Goal: Information Seeking & Learning: Learn about a topic

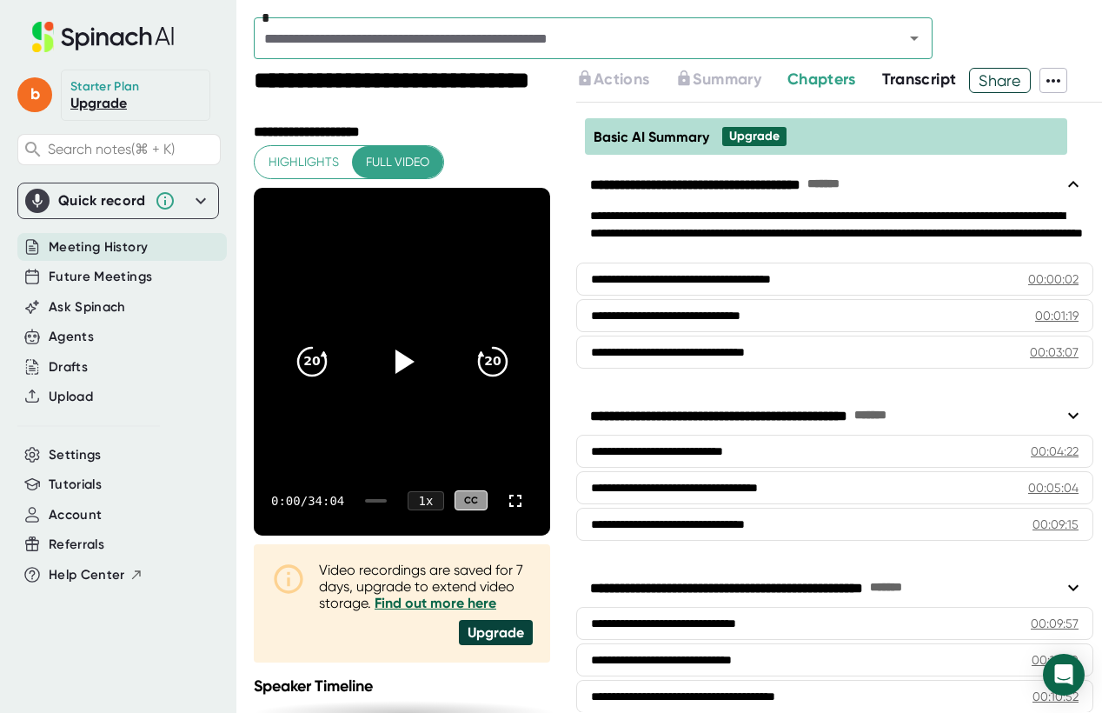
click at [927, 74] on span "Transcript" at bounding box center [919, 79] width 75 height 19
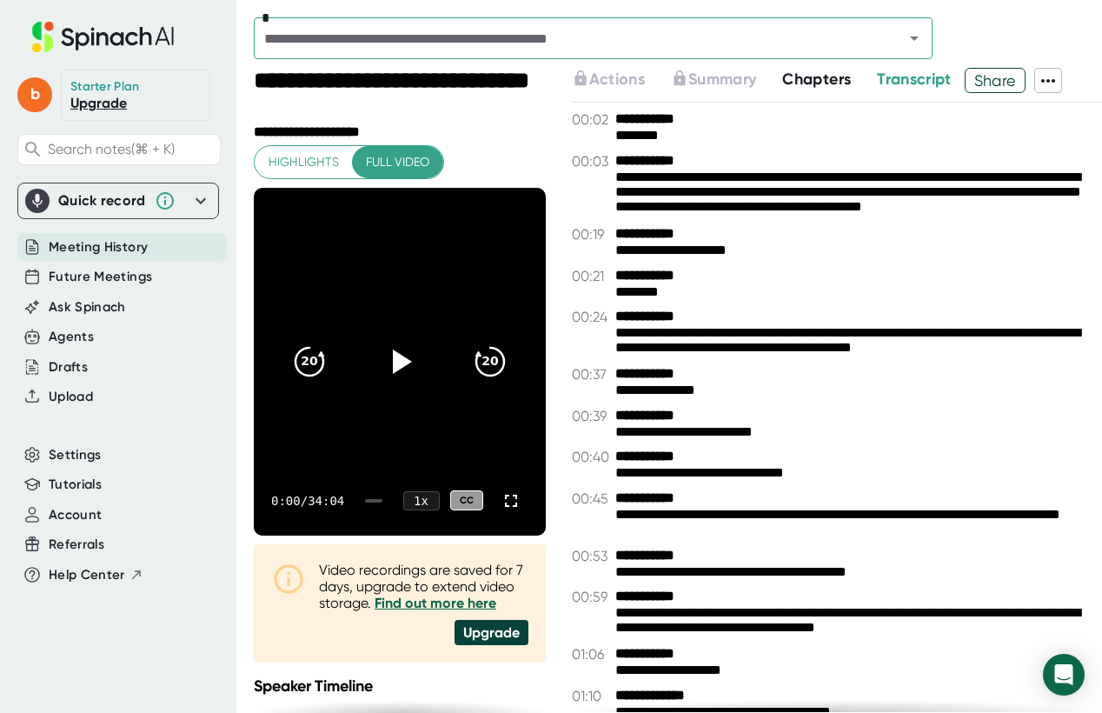
click at [1048, 83] on icon at bounding box center [1048, 80] width 21 height 21
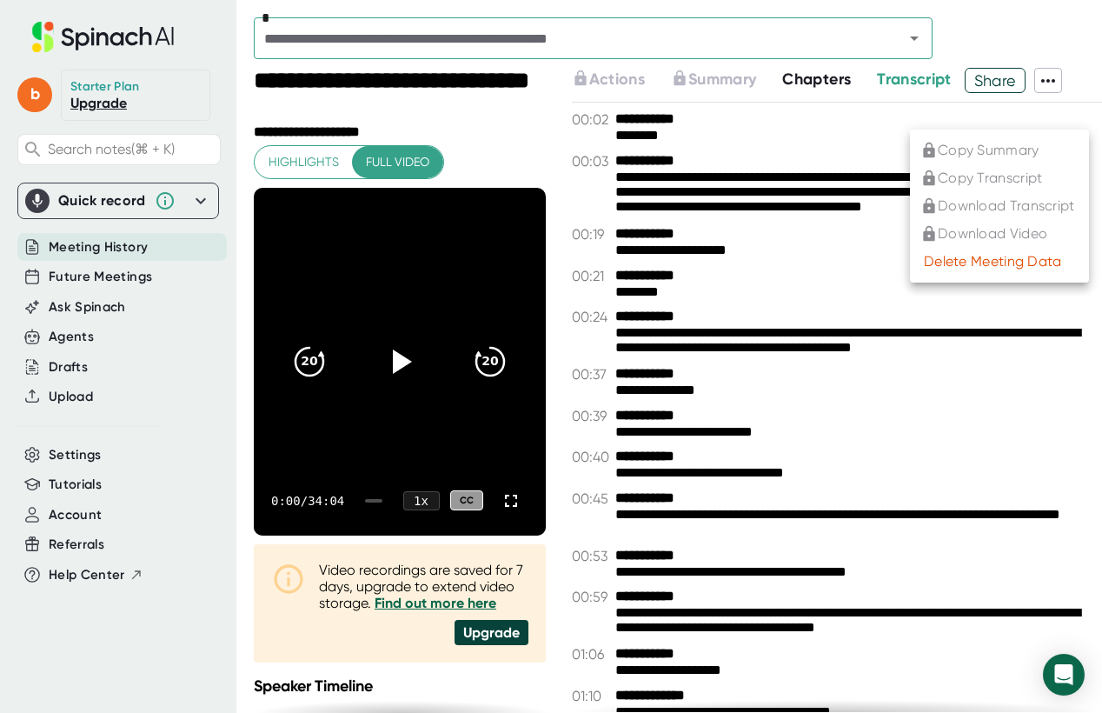
click at [873, 139] on div at bounding box center [551, 356] width 1102 height 713
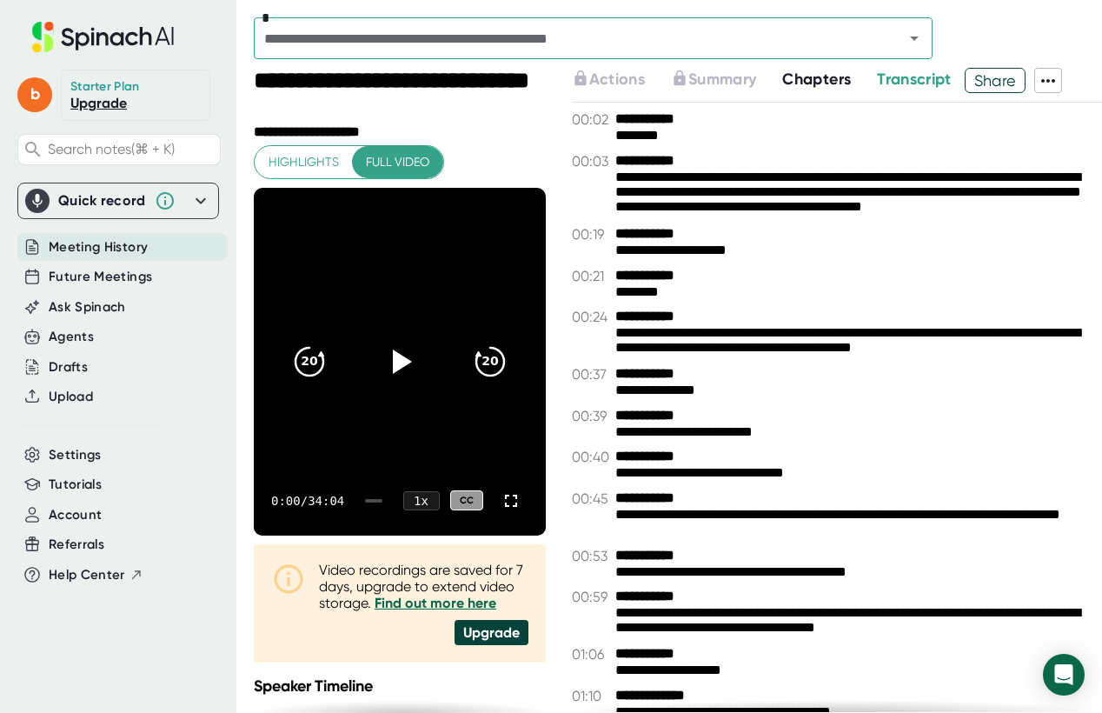
click at [916, 77] on span "Transcript" at bounding box center [914, 79] width 75 height 19
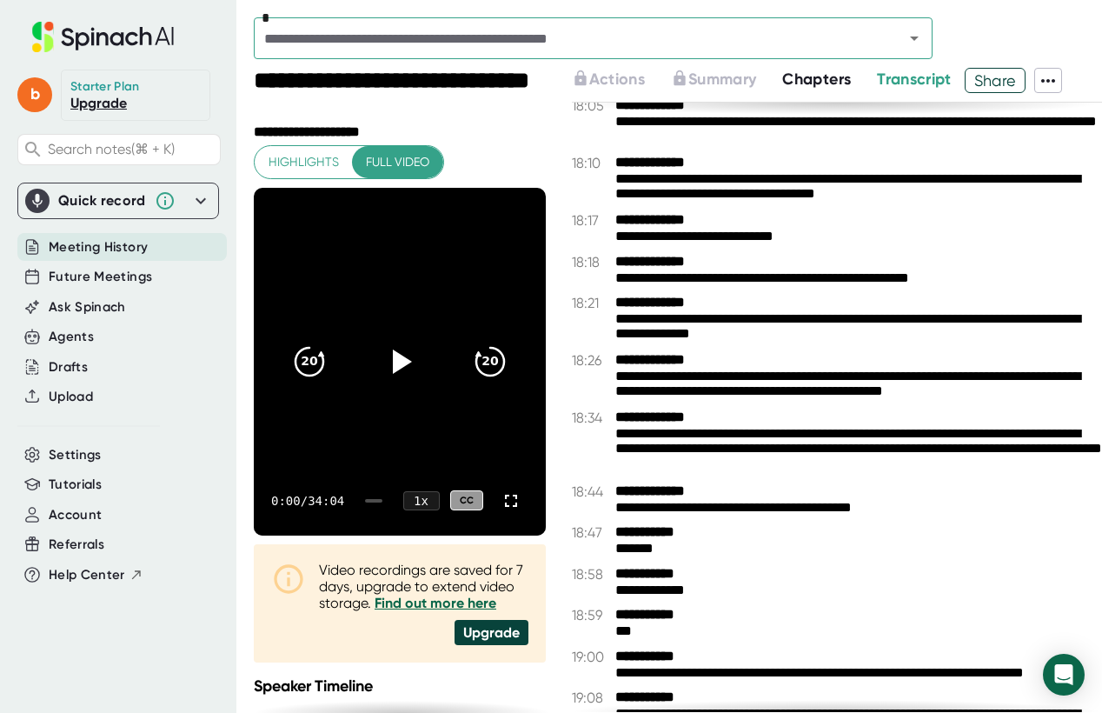
scroll to position [9616, 0]
